Goal: Transaction & Acquisition: Purchase product/service

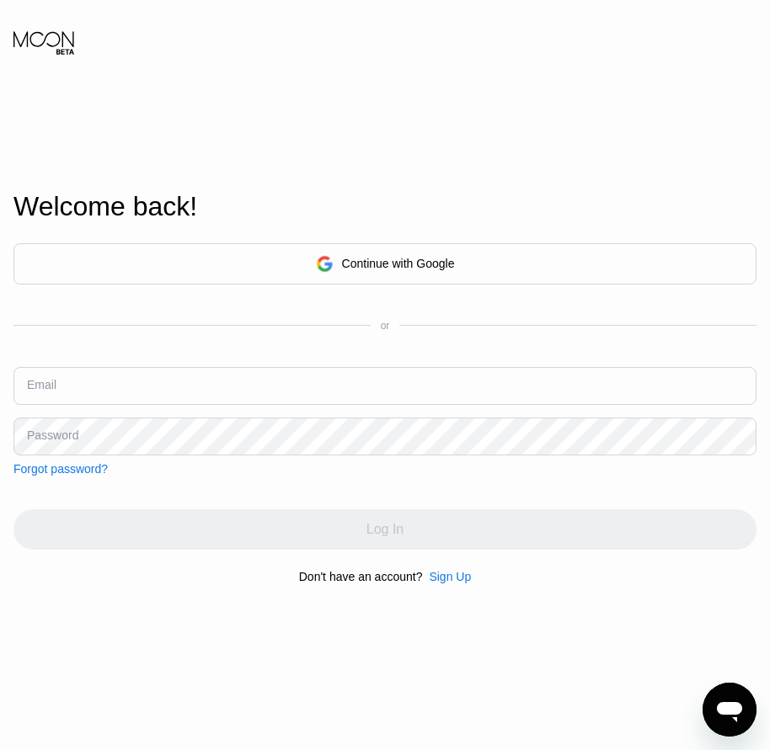
click at [458, 584] on div "Sign Up" at bounding box center [450, 576] width 42 height 13
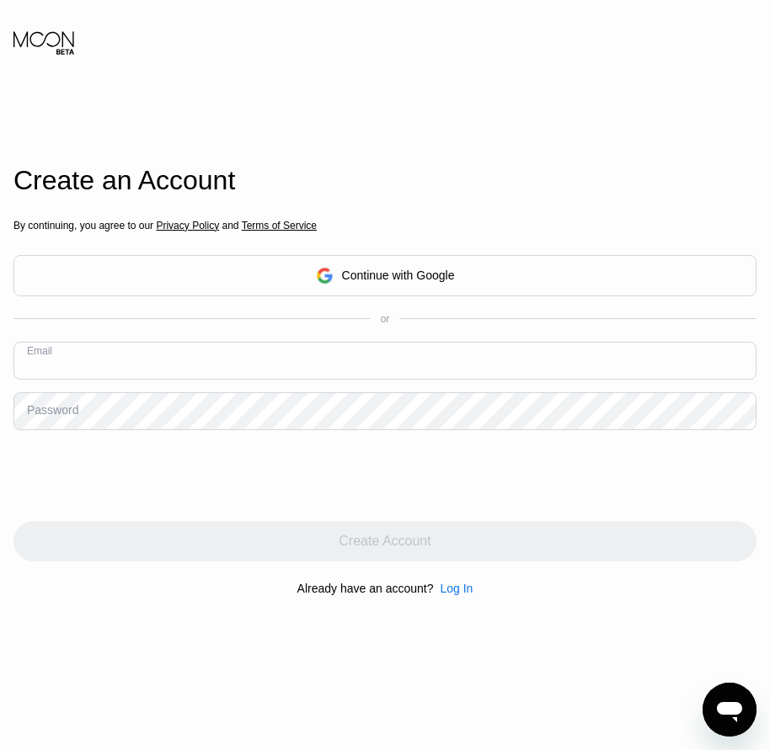
paste input "[MEDICAL_DATA][EMAIL_ADDRESS][DOMAIN_NAME]"
type input "[MEDICAL_DATA][EMAIL_ADDRESS][DOMAIN_NAME]"
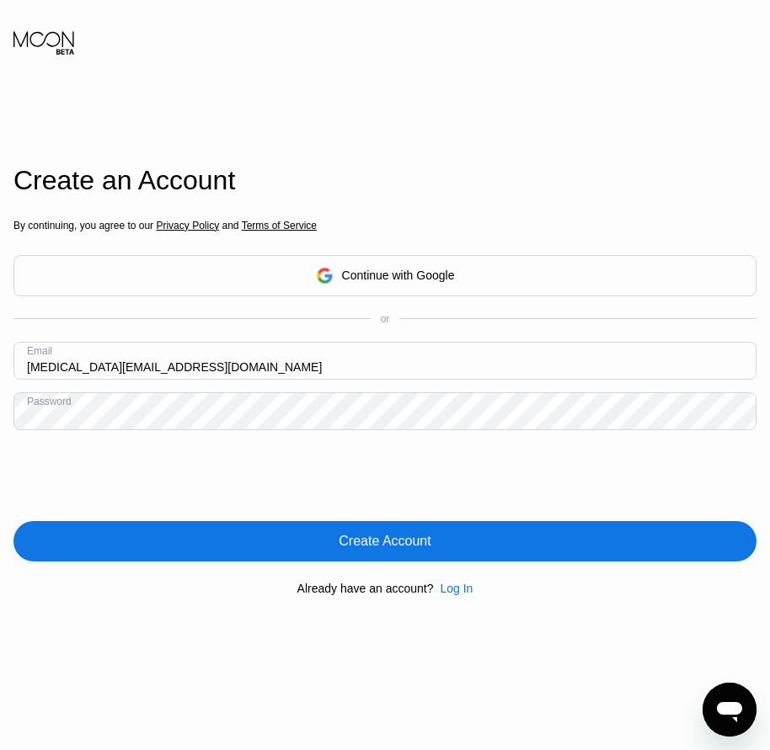
click at [376, 538] on div "Create Account" at bounding box center [385, 541] width 92 height 17
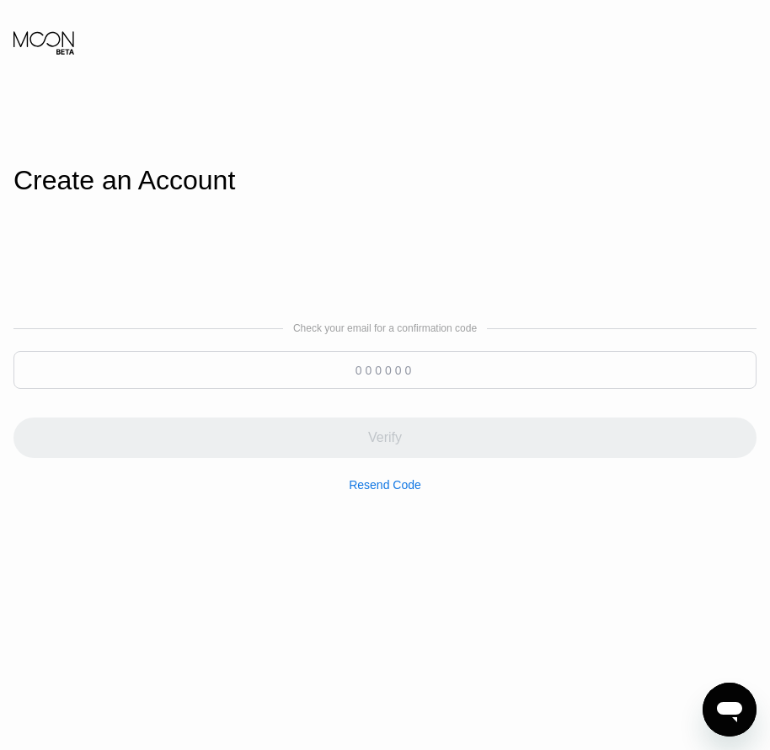
paste input "313353"
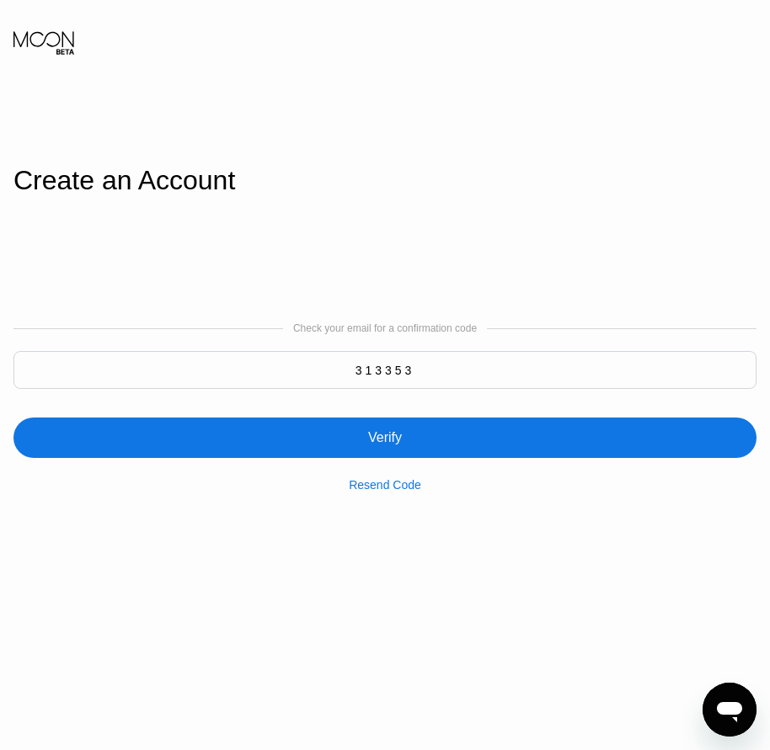
type input "313353"
click at [387, 439] on div "Verify" at bounding box center [385, 438] width 34 height 17
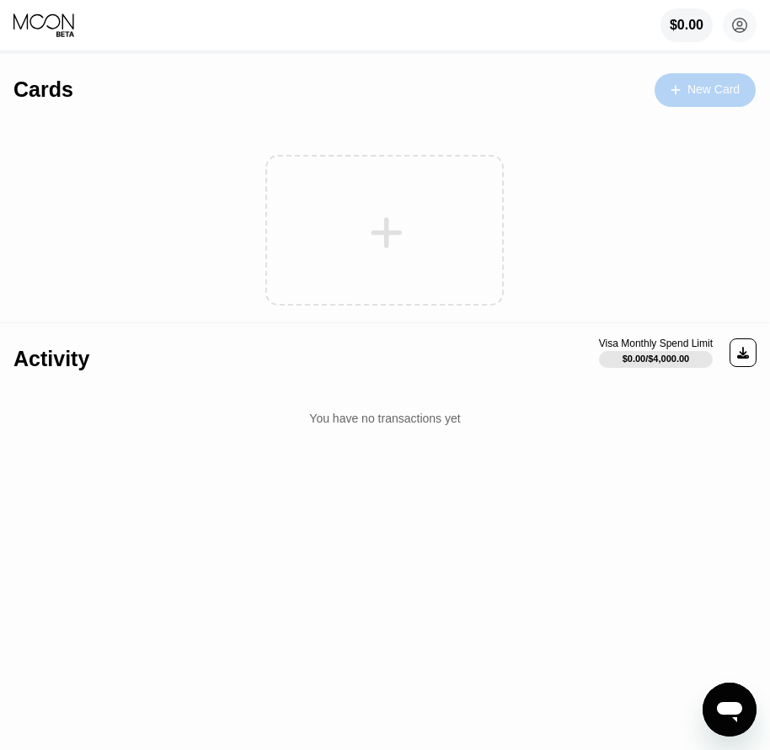
click at [703, 99] on div "New Card" at bounding box center [704, 90] width 101 height 34
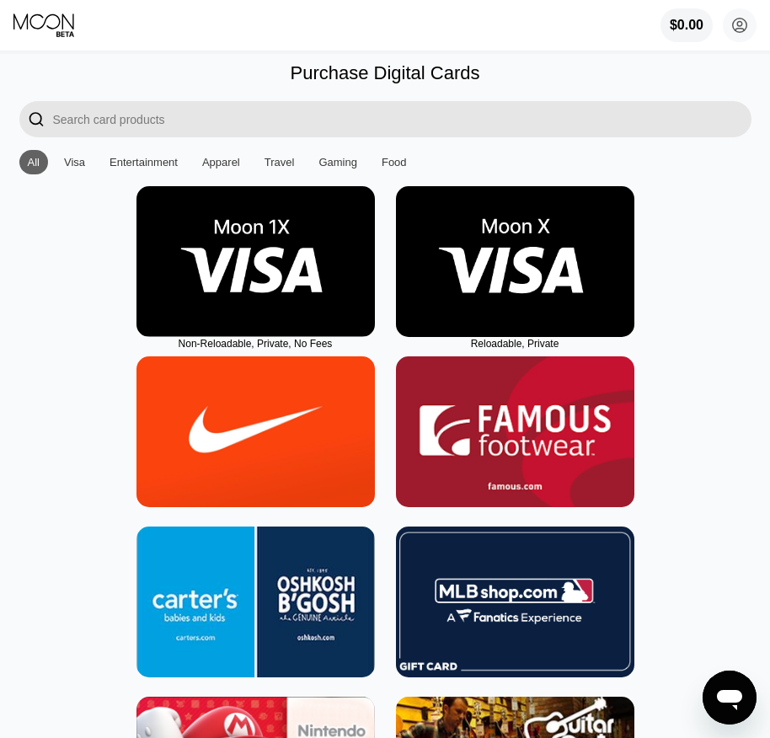
click at [507, 305] on img at bounding box center [515, 261] width 238 height 151
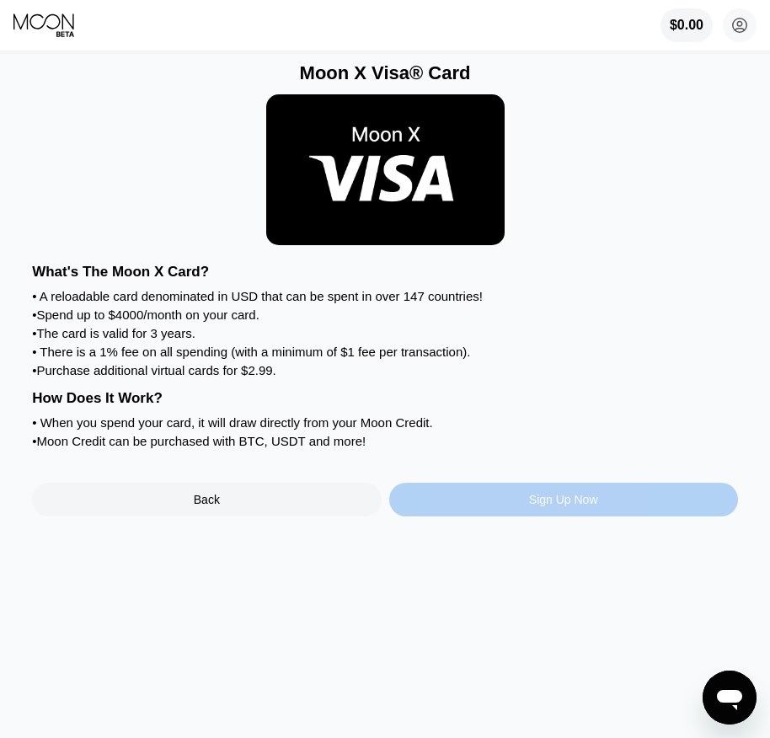
click at [590, 506] on div "Sign Up Now" at bounding box center [563, 499] width 69 height 13
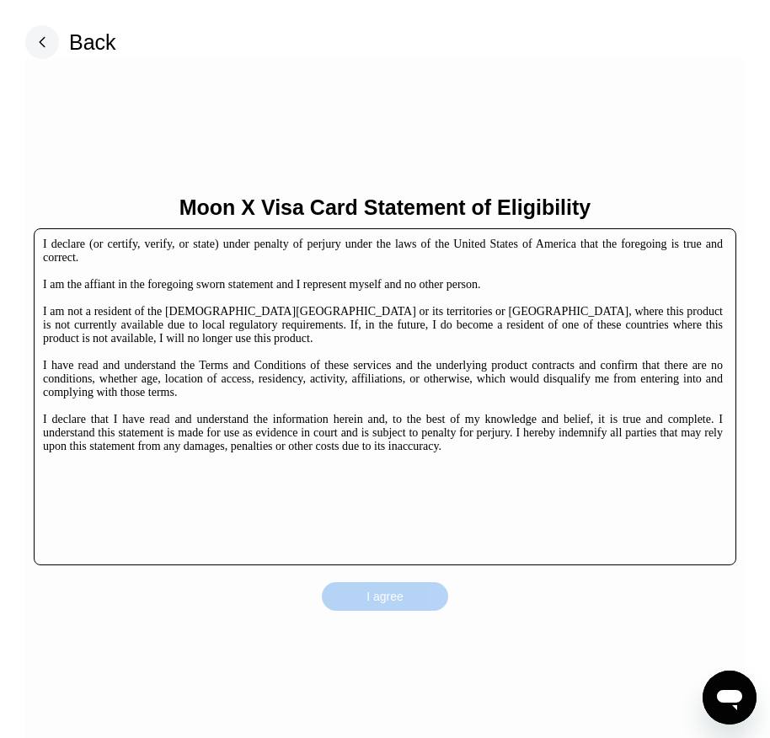
click at [444, 601] on div "I agree" at bounding box center [385, 596] width 126 height 29
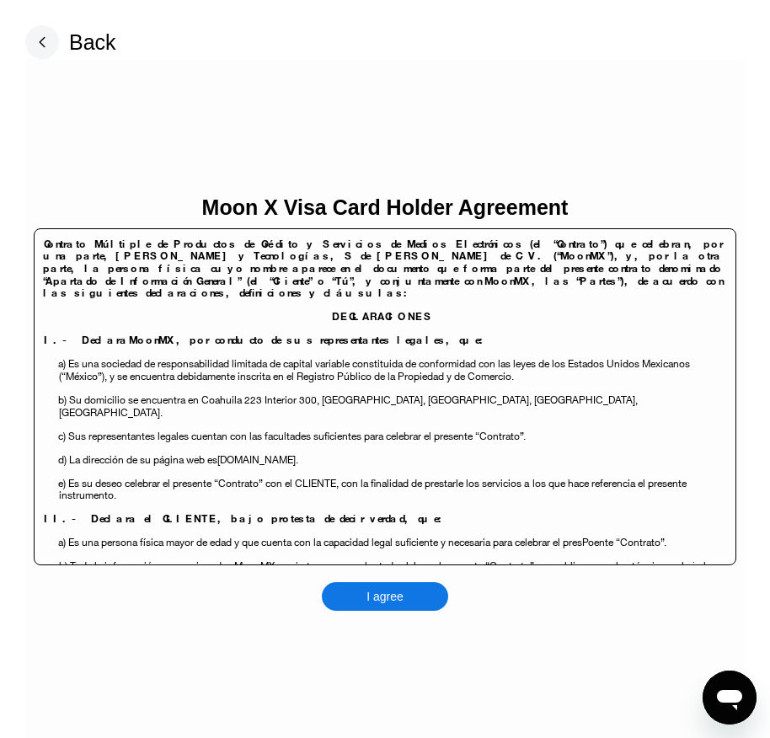
click at [449, 596] on div "Moon X Visa Card Holder Agreement Contrato Múltiple de Productos de Crédito y S…" at bounding box center [384, 402] width 719 height 687
click at [418, 598] on div "I agree" at bounding box center [385, 596] width 126 height 29
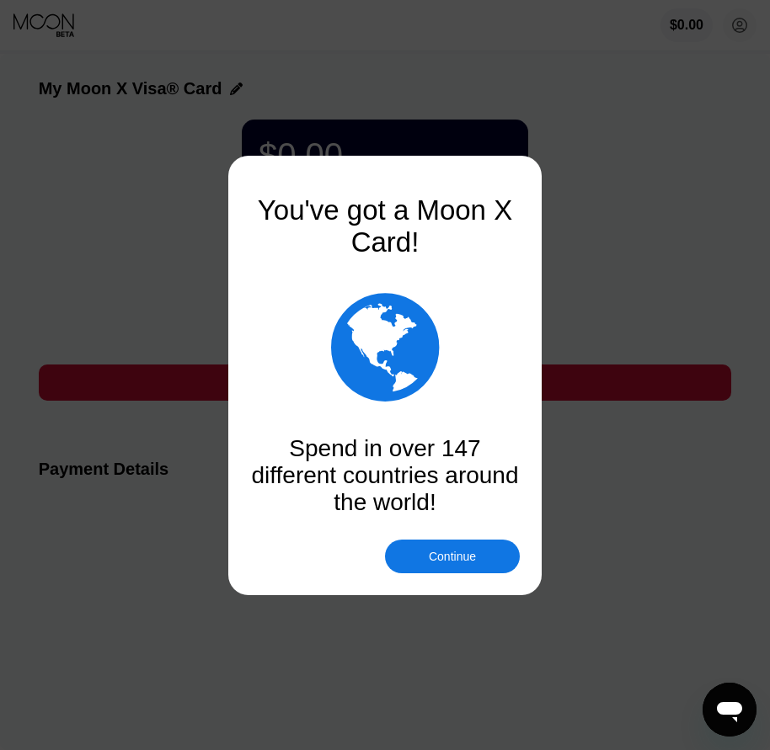
click at [452, 559] on div "Continue" at bounding box center [452, 556] width 47 height 13
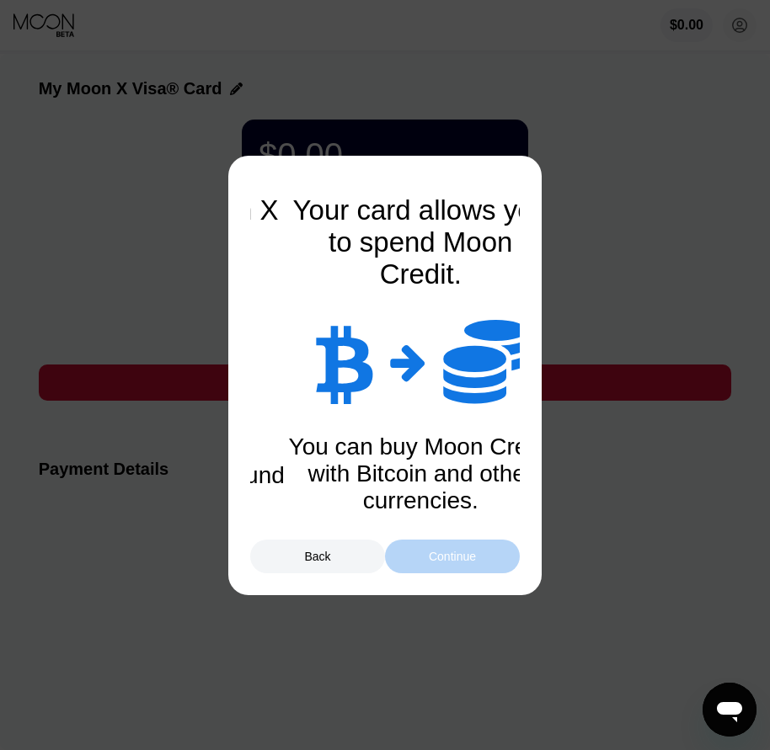
click at [452, 559] on div "Continue" at bounding box center [452, 556] width 47 height 13
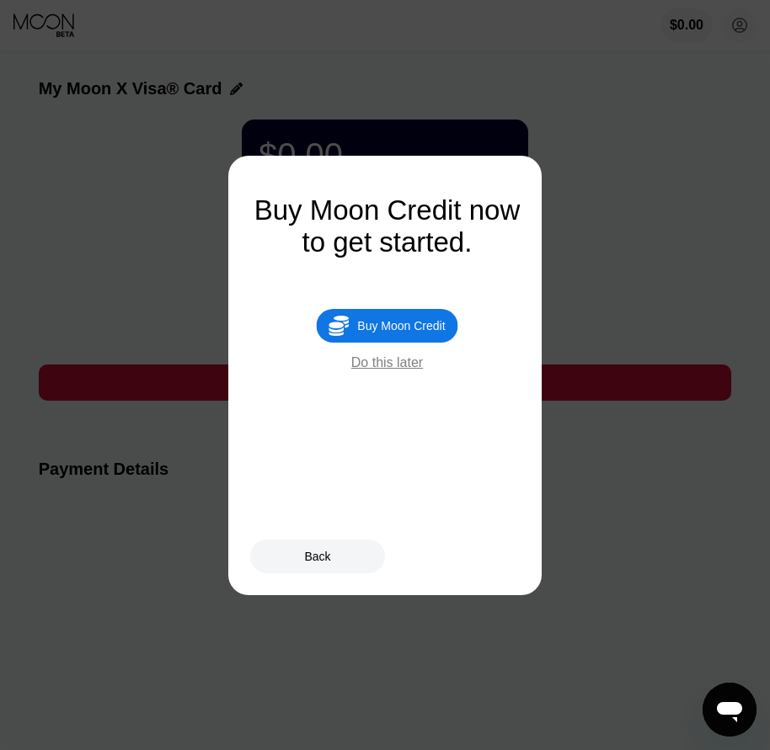
click at [421, 343] on div " Buy Moon Credit" at bounding box center [386, 326] width 141 height 34
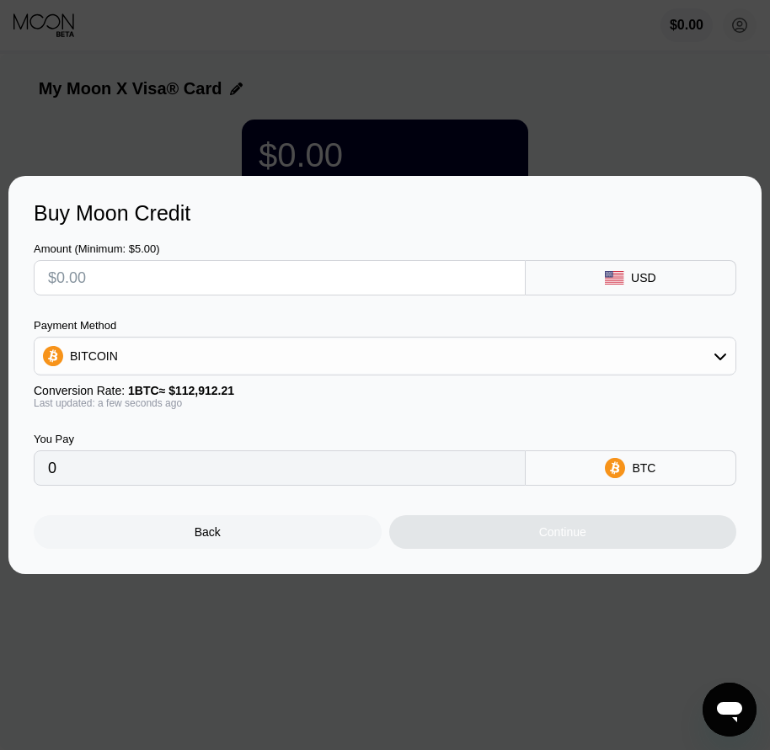
click at [265, 547] on div "Back" at bounding box center [208, 532] width 348 height 34
